Goal: Task Accomplishment & Management: Manage account settings

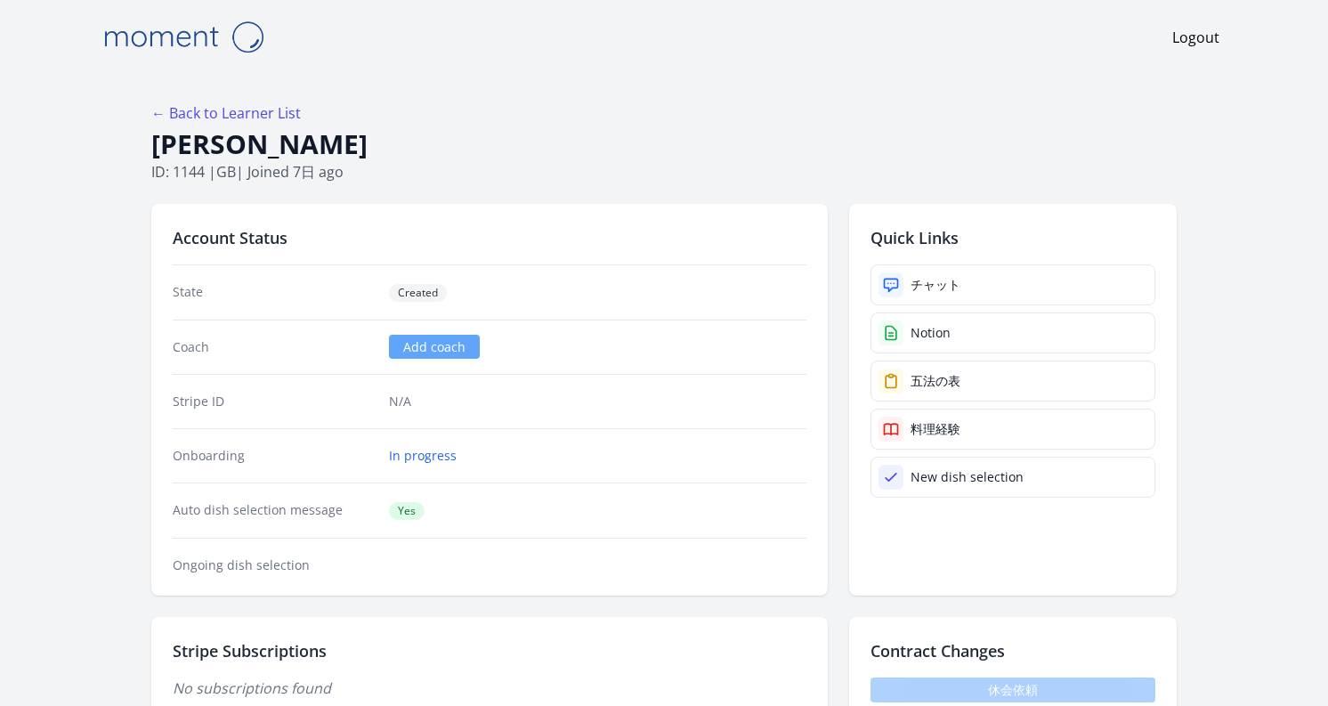
scroll to position [717, 0]
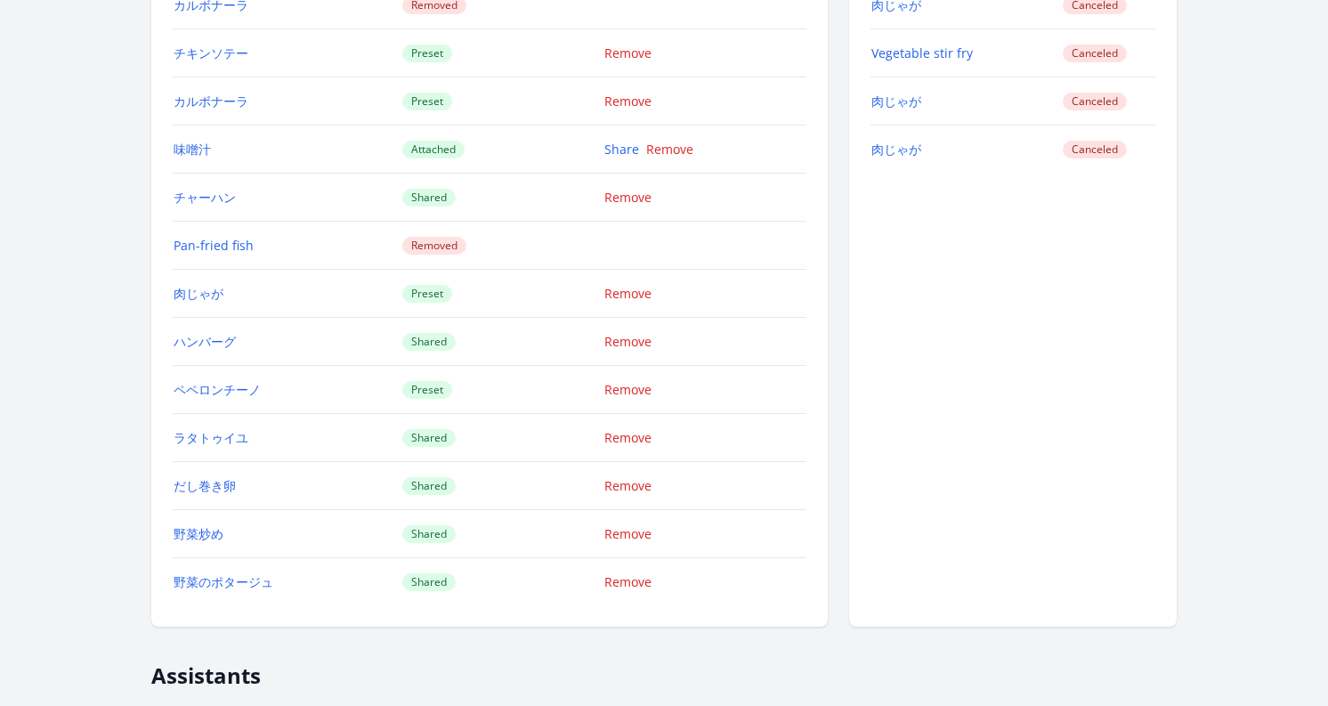
scroll to position [3177, 0]
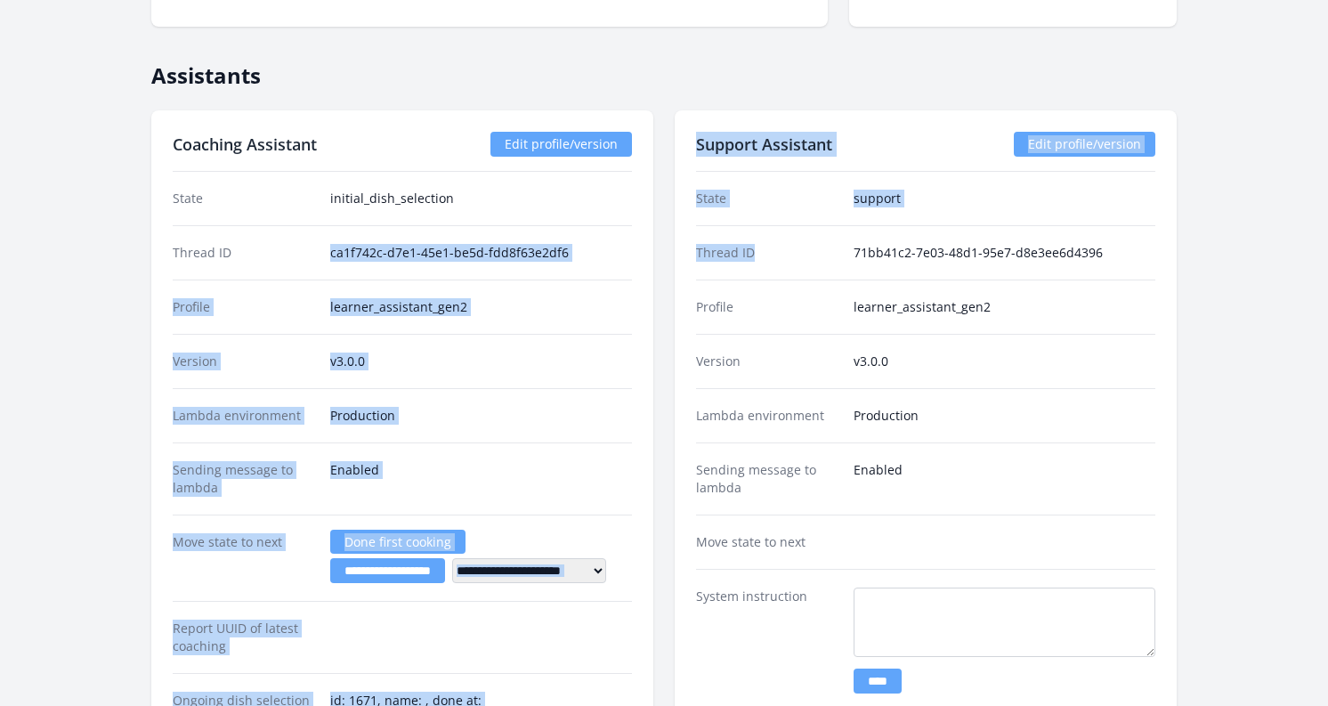
drag, startPoint x: 329, startPoint y: 254, endPoint x: 676, endPoint y: 267, distance: 347.4
click at [676, 267] on div "**********" at bounding box center [663, 570] width 1025 height 920
copy div "**********"
click at [466, 237] on div "Thread ID ca1f742c-d7e1-45e1-be5d-fdd8f63e2df6" at bounding box center [402, 252] width 459 height 54
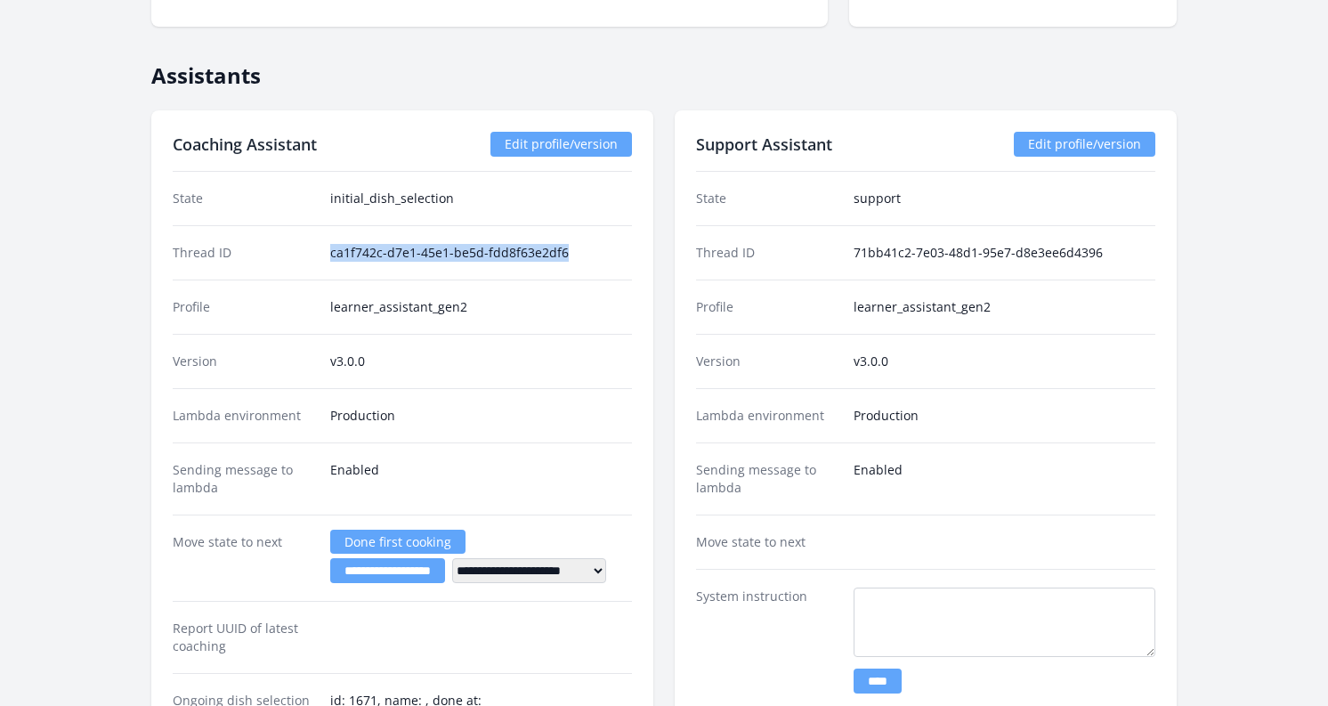
drag, startPoint x: 328, startPoint y: 255, endPoint x: 622, endPoint y: 255, distance: 293.7
click at [622, 255] on div "Thread ID ca1f742c-d7e1-45e1-be5d-fdd8f63e2df6" at bounding box center [402, 252] width 459 height 54
copy dd "ca1f742c-d7e1-45e1-be5d-fdd8f63e2df6"
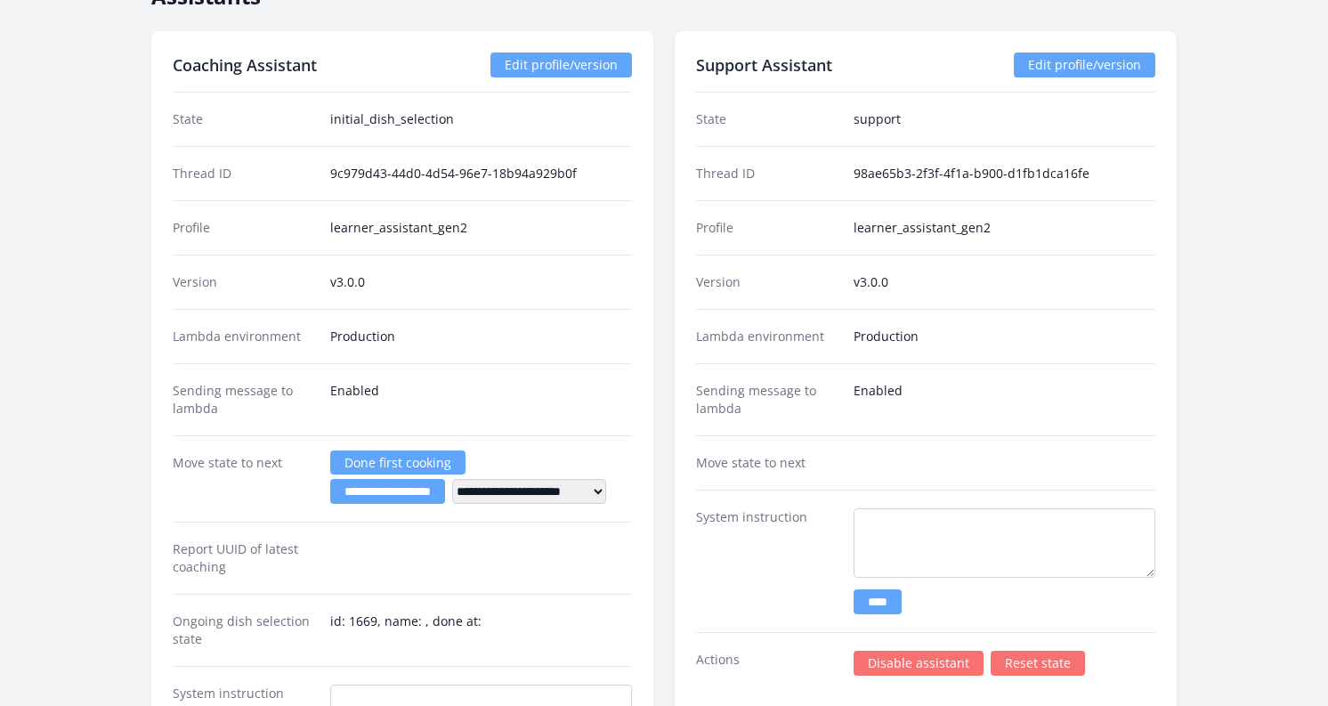
scroll to position [3227, 0]
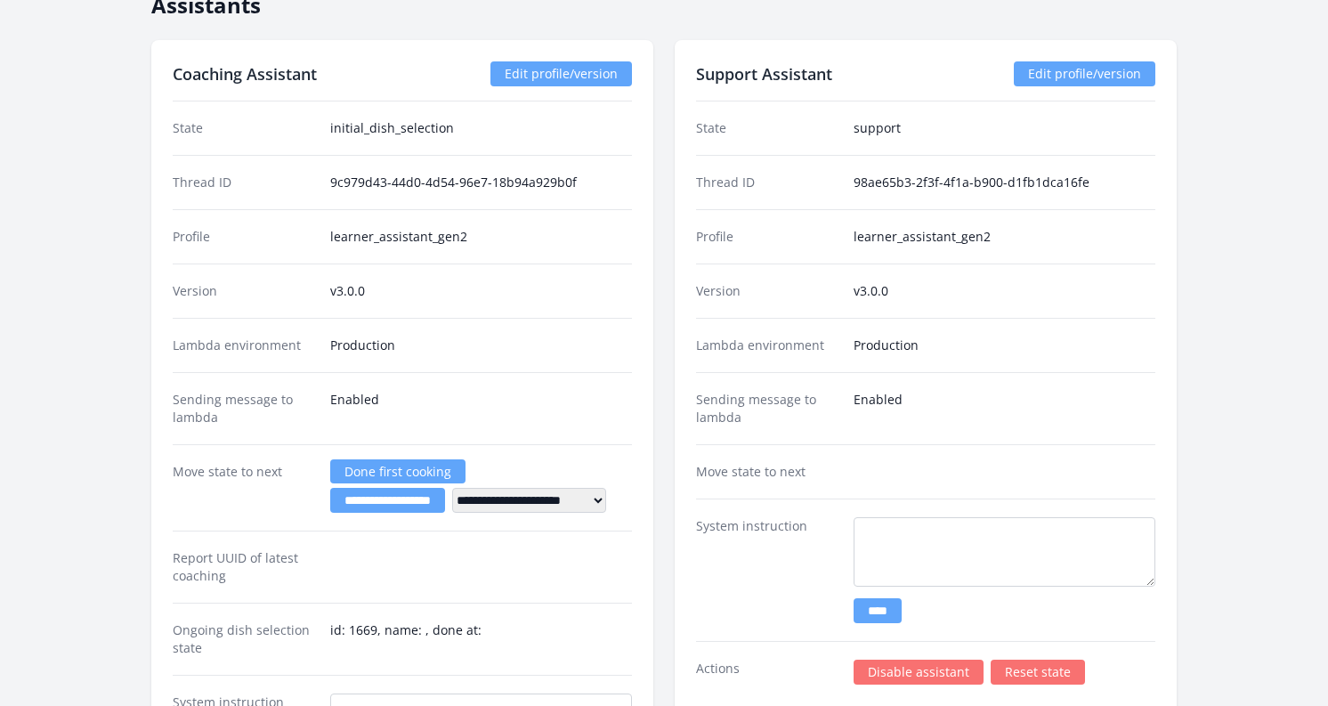
click at [401, 468] on link "Done first cooking" at bounding box center [397, 471] width 135 height 24
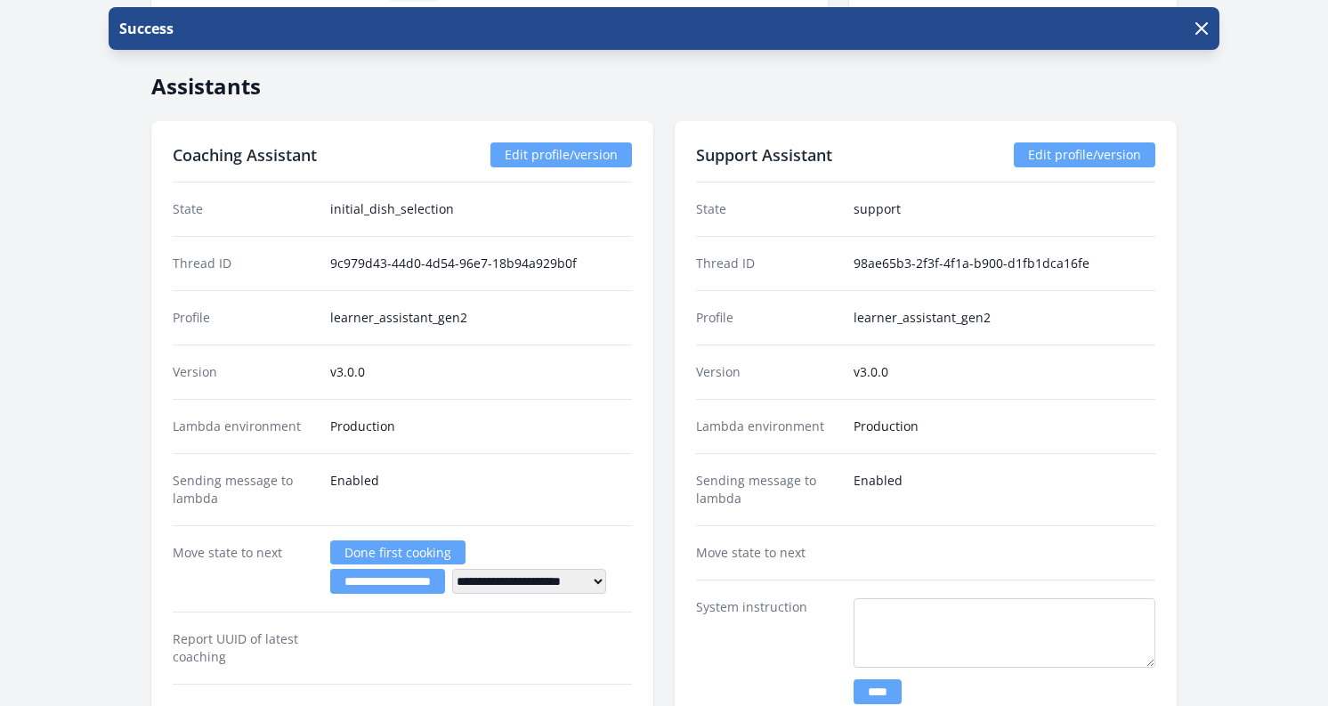
scroll to position [3147, 0]
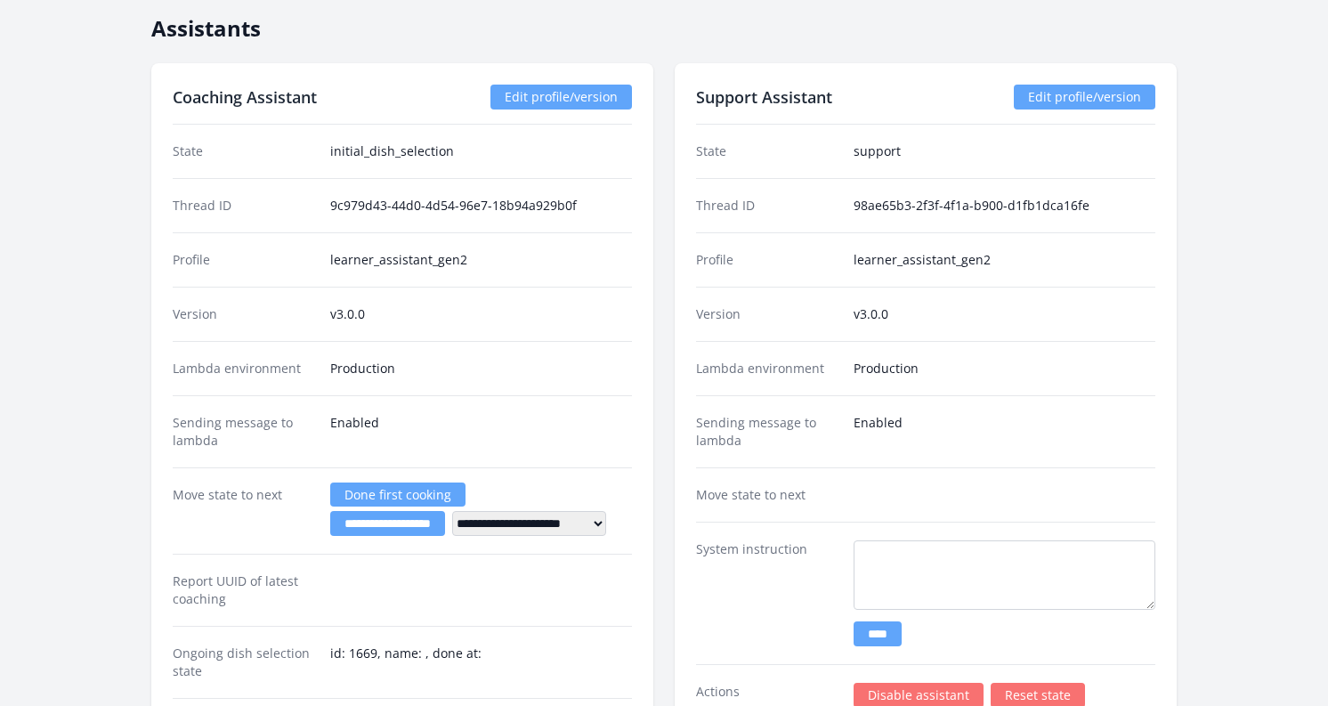
scroll to position [3210, 0]
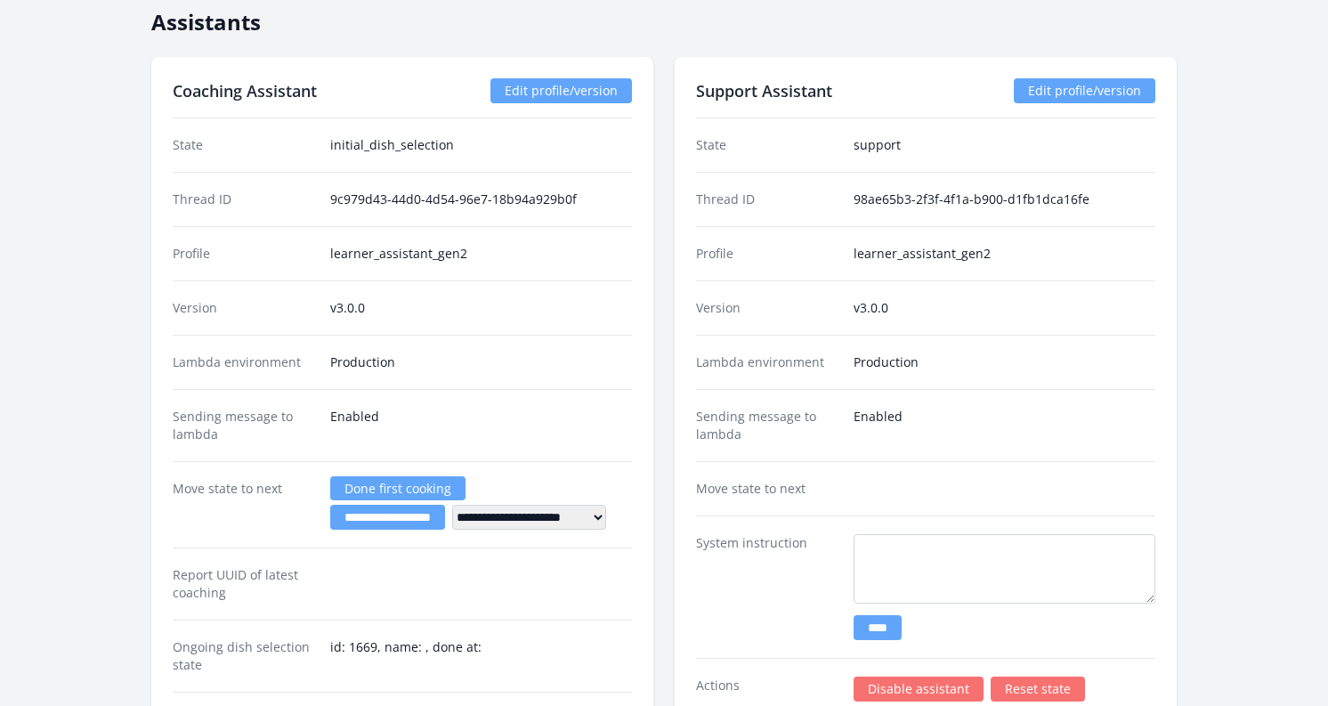
click at [401, 550] on div "Report UUID of latest coaching" at bounding box center [402, 583] width 459 height 72
click at [369, 532] on div "**********" at bounding box center [402, 504] width 459 height 86
click at [361, 521] on input "**********" at bounding box center [387, 517] width 115 height 25
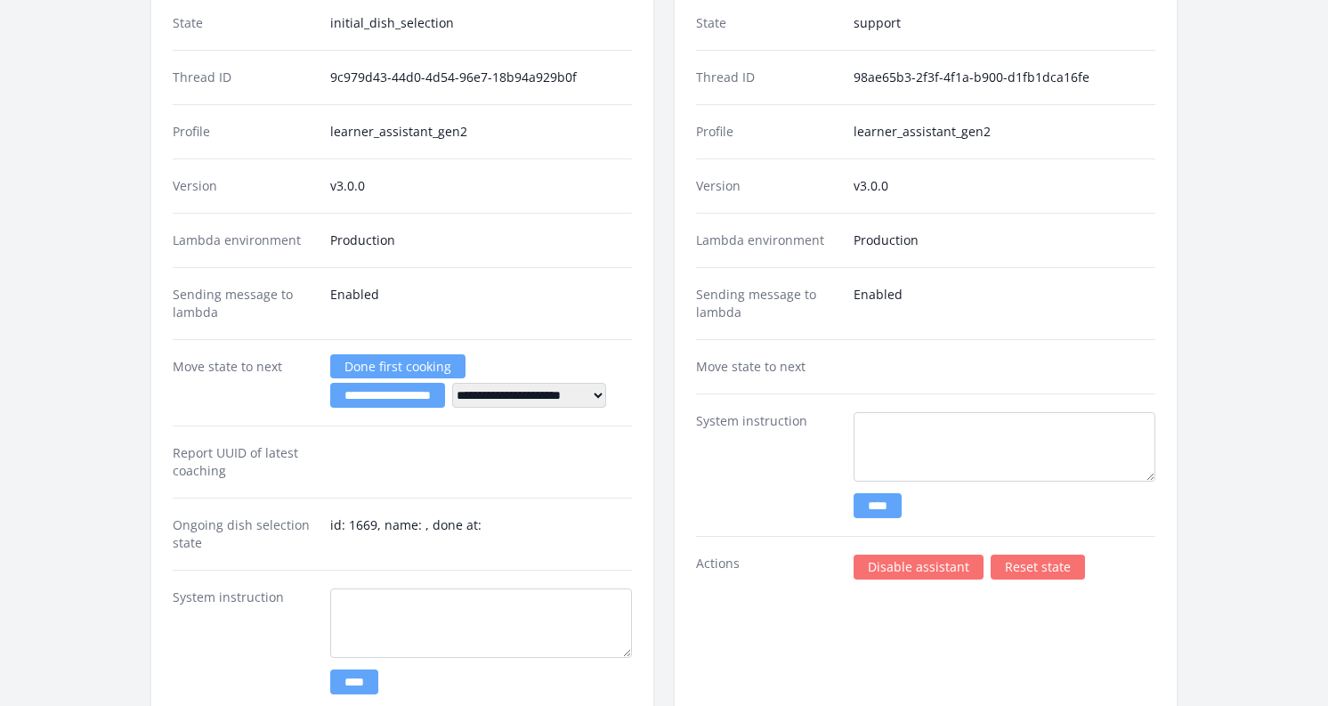
scroll to position [3351, 0]
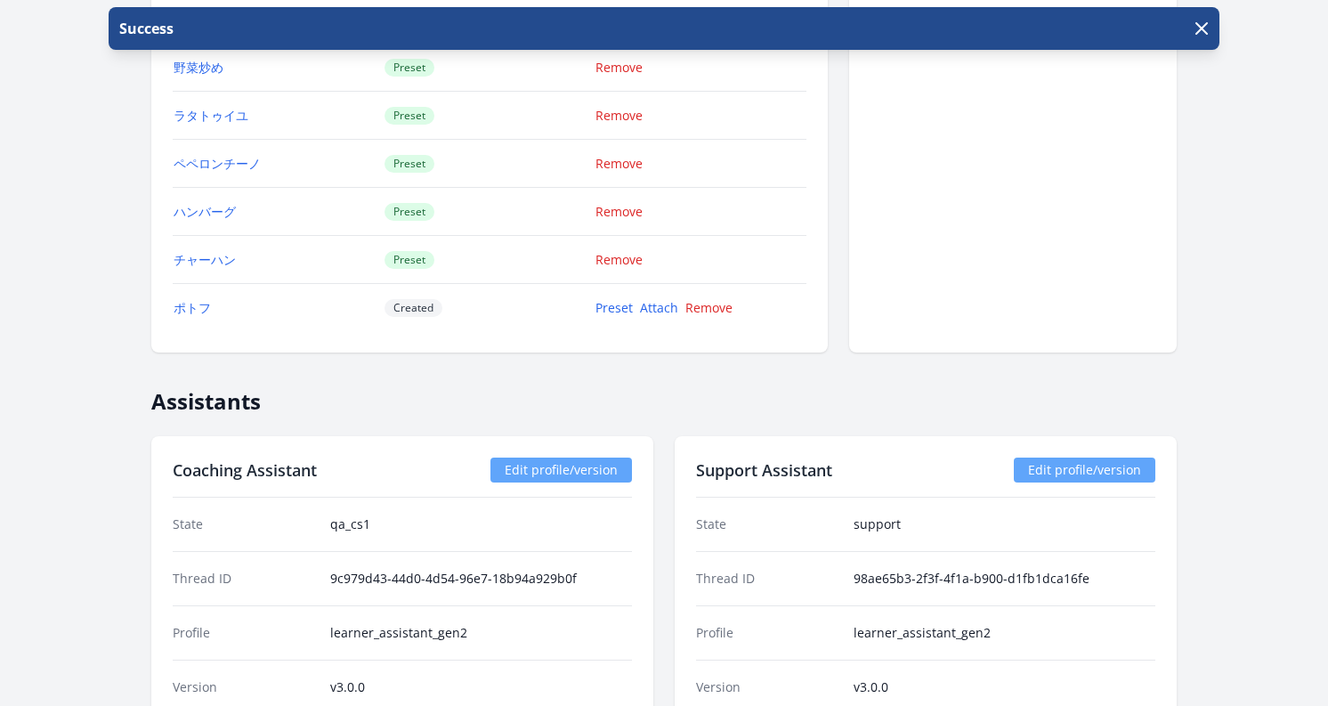
scroll to position [2853, 0]
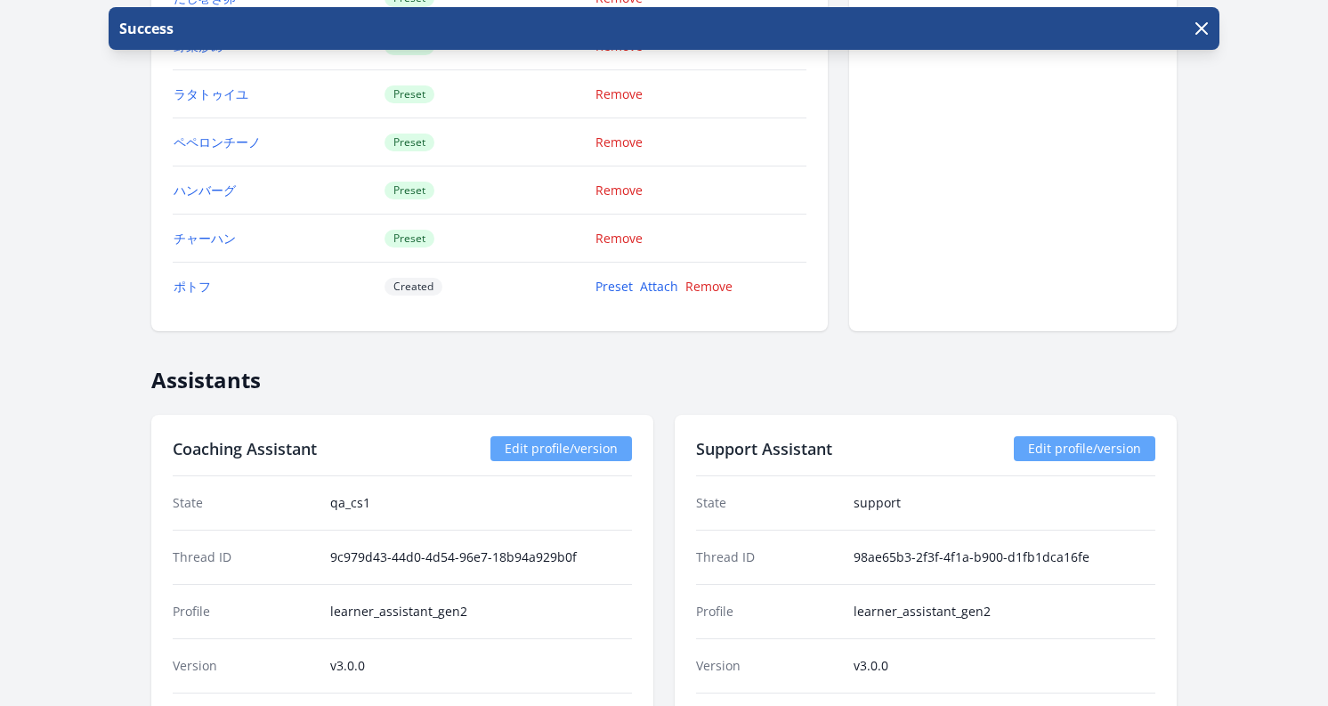
click at [548, 444] on link "Edit profile/version" at bounding box center [561, 448] width 142 height 25
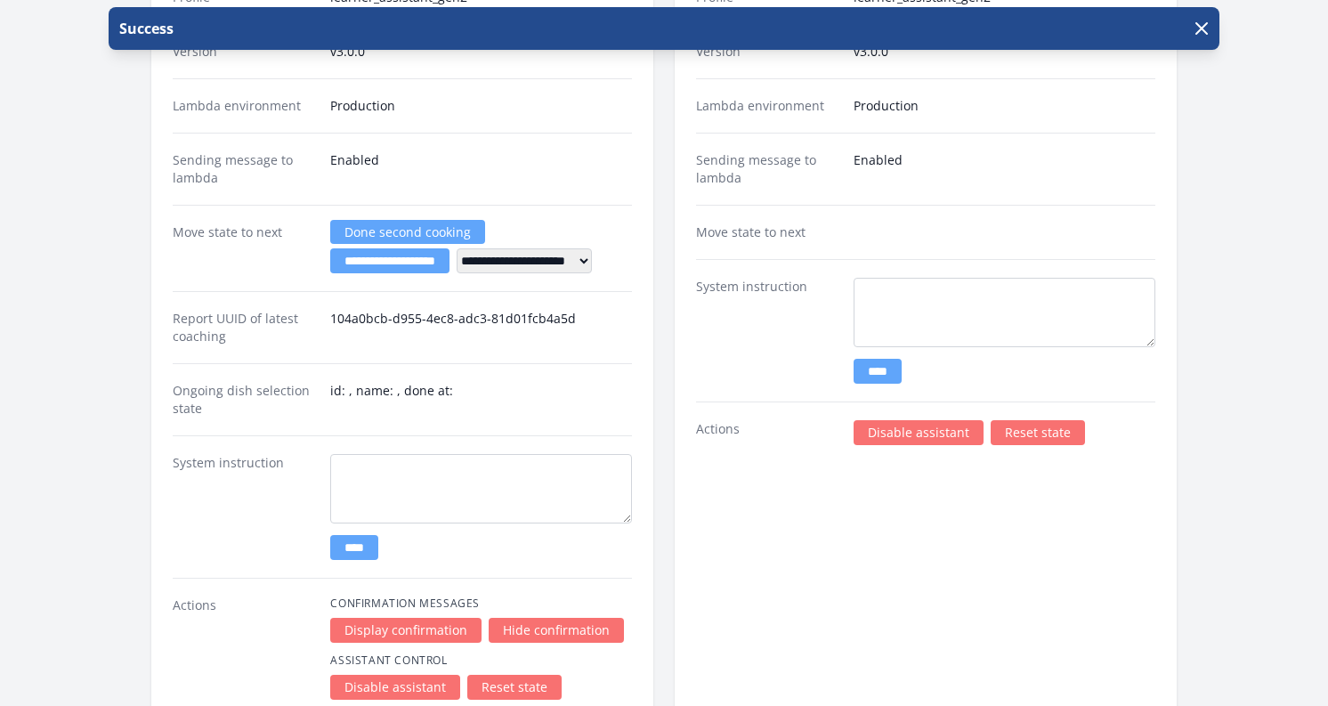
scroll to position [3418, 0]
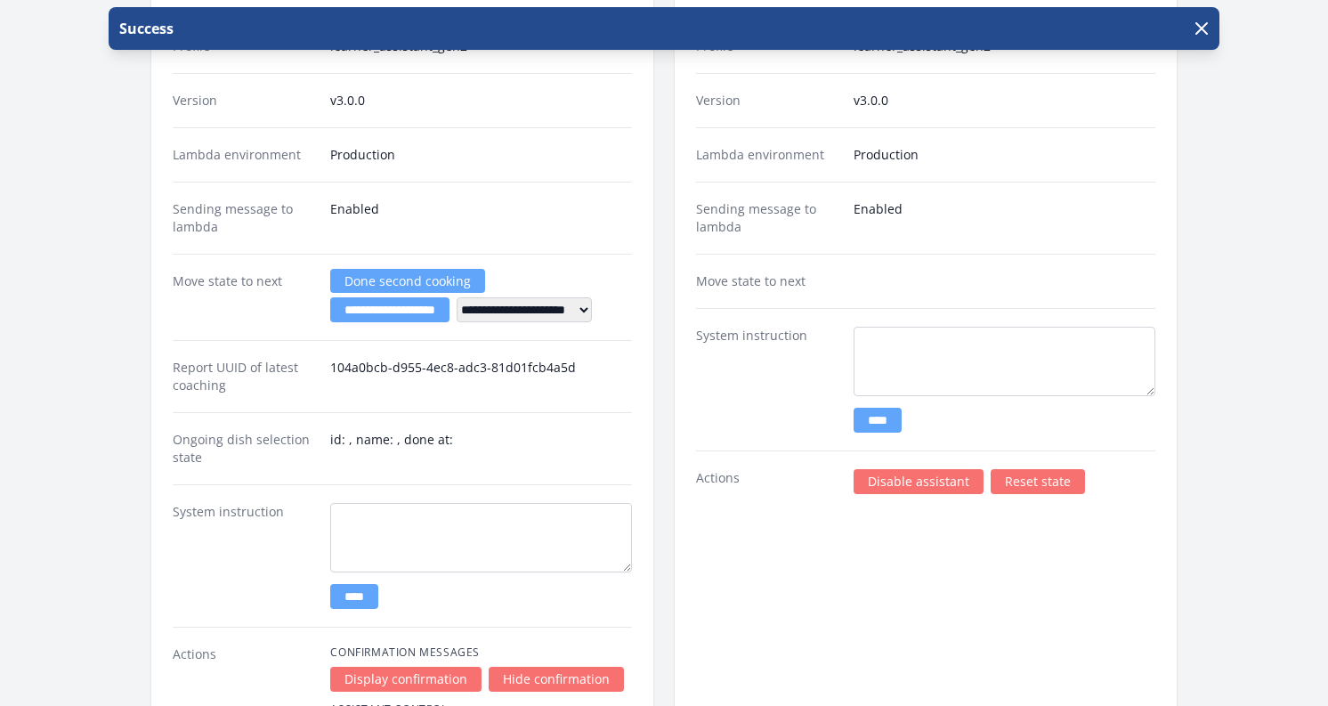
click at [390, 355] on div "Report UUID of latest coaching 104a0bcb-d955-4ec8-adc3-81d01fcb4a5d" at bounding box center [402, 376] width 459 height 72
click at [396, 278] on link "Done second cooking" at bounding box center [407, 281] width 155 height 24
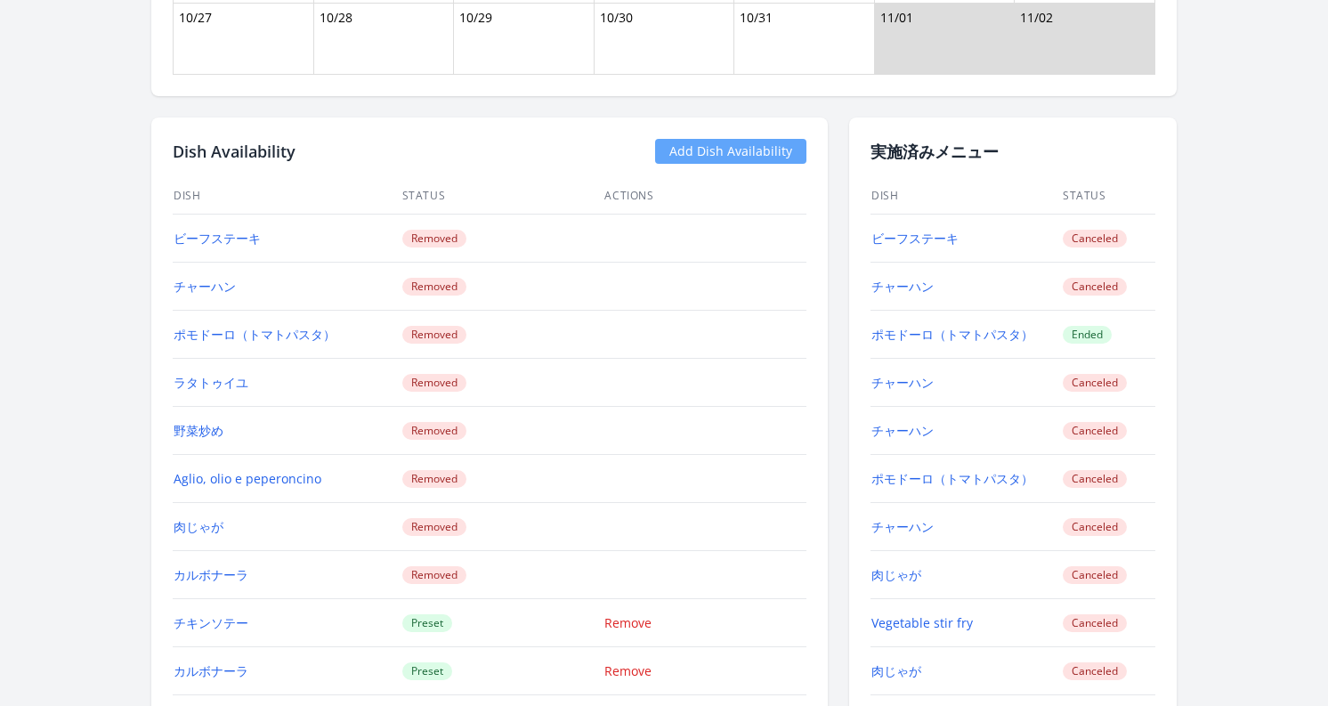
scroll to position [1817, 0]
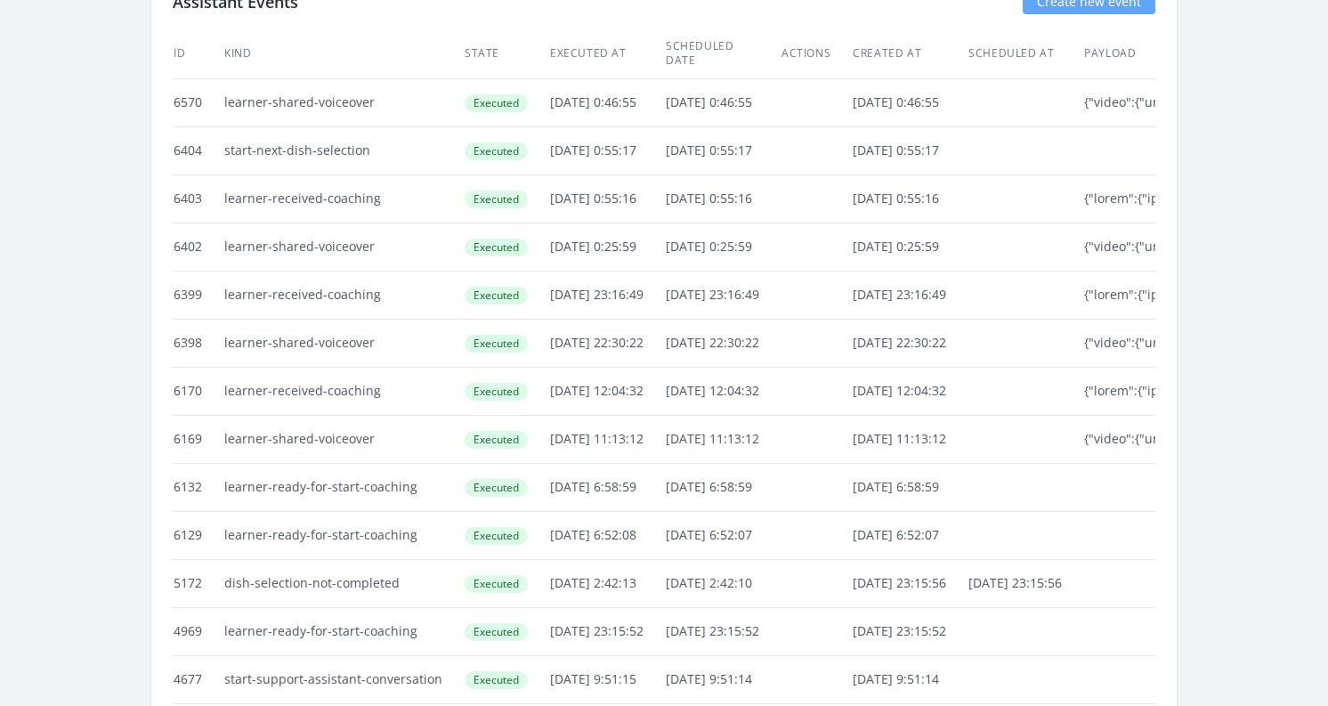
scroll to position [4489, 0]
